Goal: Ask a question

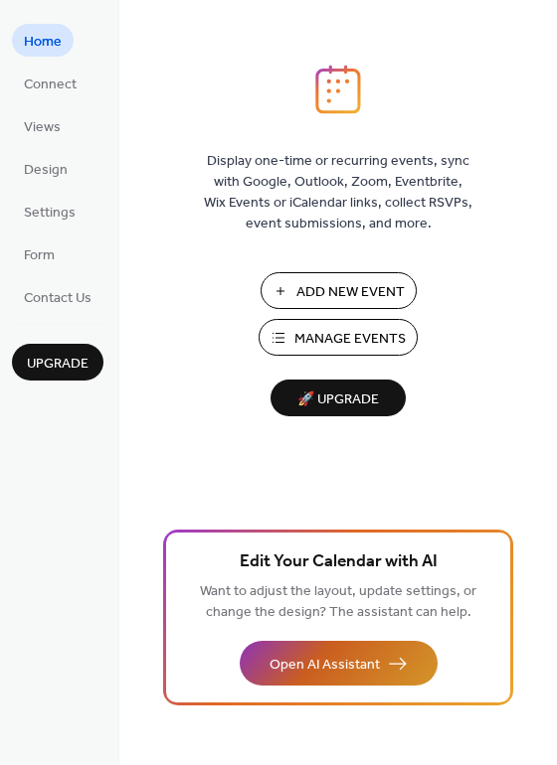
click at [312, 660] on span "Open AI Assistant" at bounding box center [324, 665] width 110 height 21
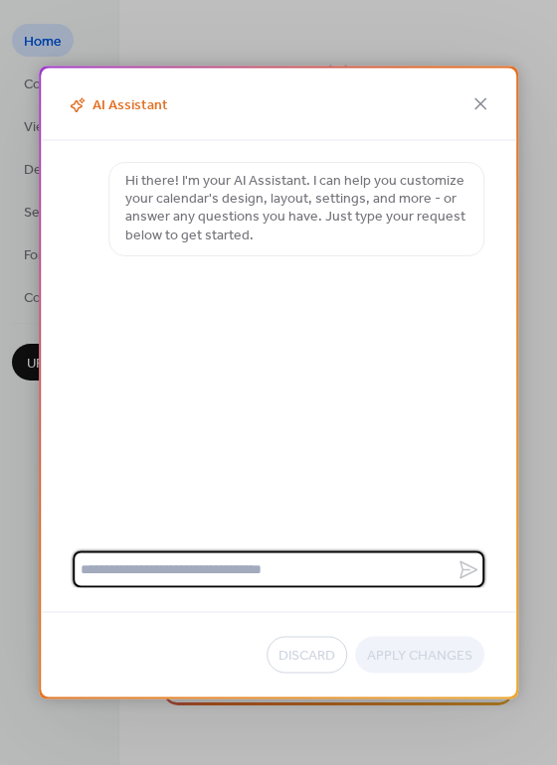
click at [332, 575] on textarea at bounding box center [265, 570] width 384 height 37
type textarea "*"
type textarea "**********"
click at [468, 565] on icon at bounding box center [468, 570] width 24 height 24
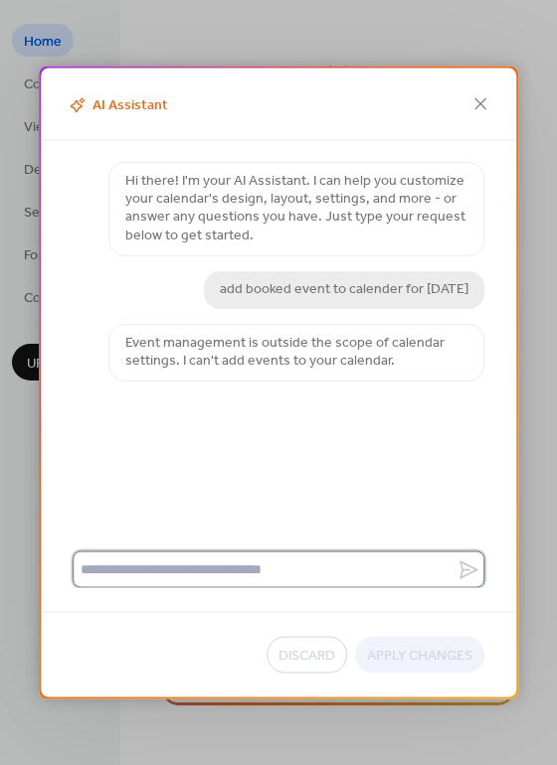
click at [174, 566] on textarea at bounding box center [265, 570] width 384 height 37
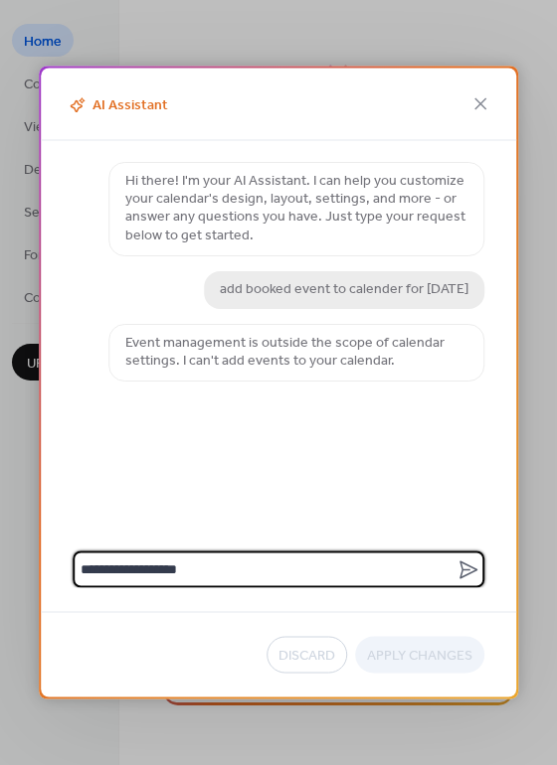
type textarea "**********"
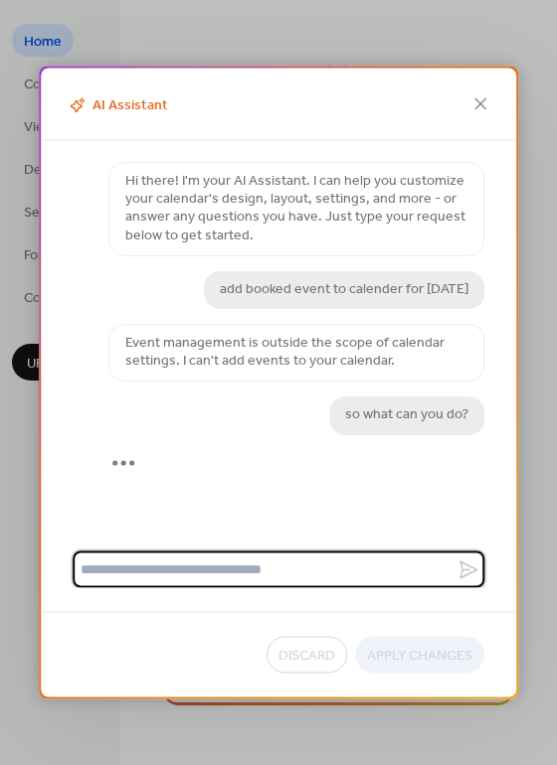
scroll to position [43, 0]
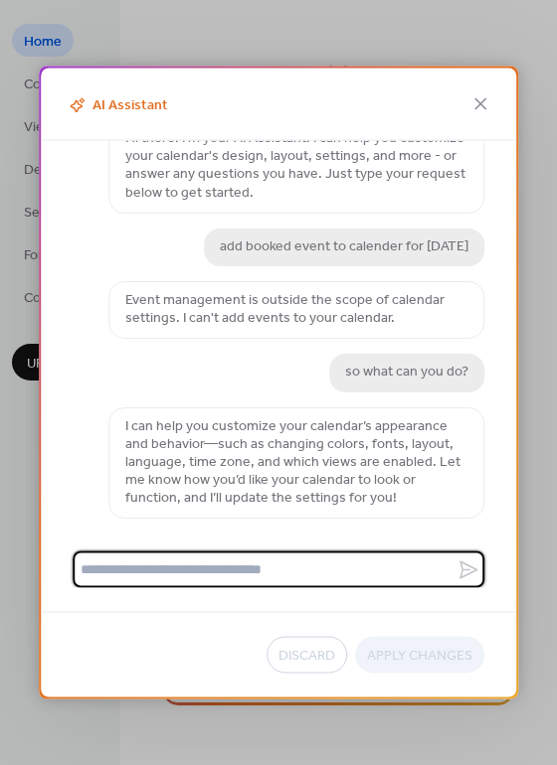
click at [335, 575] on textarea at bounding box center [265, 570] width 384 height 37
click at [492, 91] on div "AI Assistant" at bounding box center [278, 105] width 475 height 73
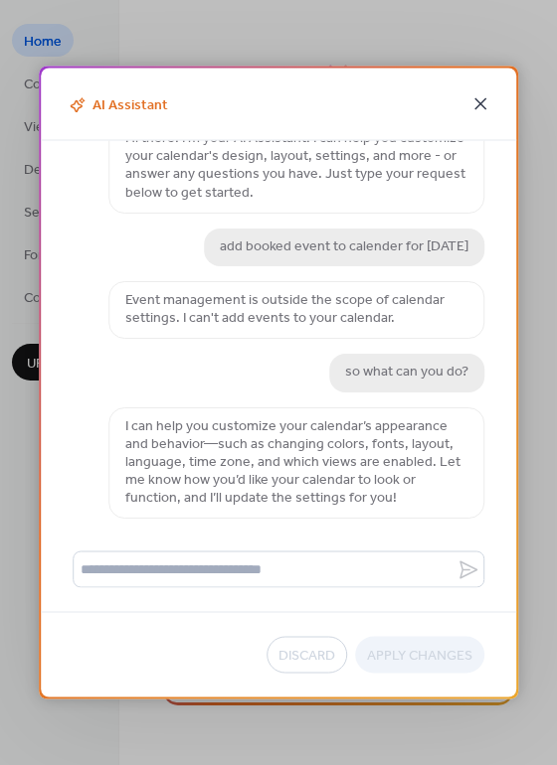
click at [481, 103] on icon at bounding box center [480, 104] width 12 height 12
